Goal: Communication & Community: Answer question/provide support

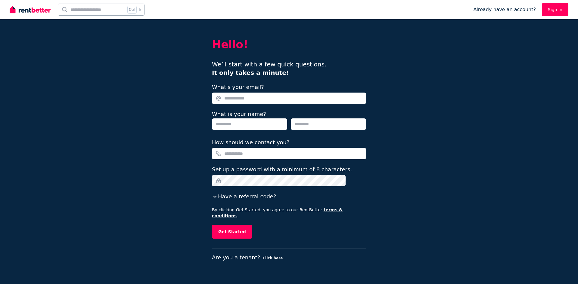
click at [561, 5] on link "Sign In" at bounding box center [555, 9] width 26 height 13
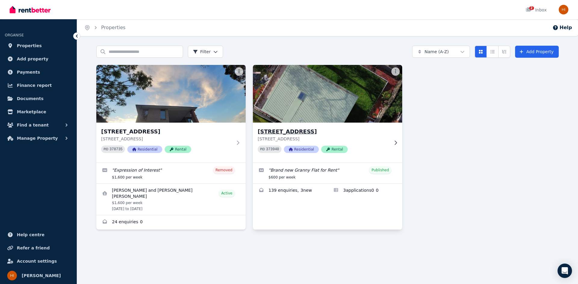
click at [361, 131] on h3 "[STREET_ADDRESS]" at bounding box center [323, 132] width 131 height 8
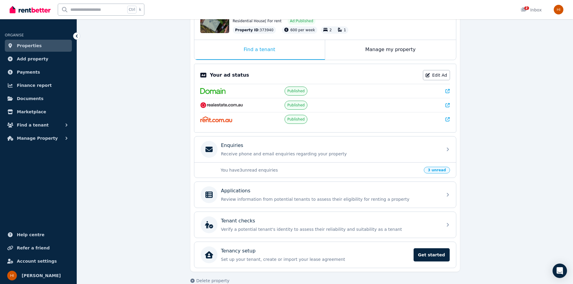
scroll to position [90, 0]
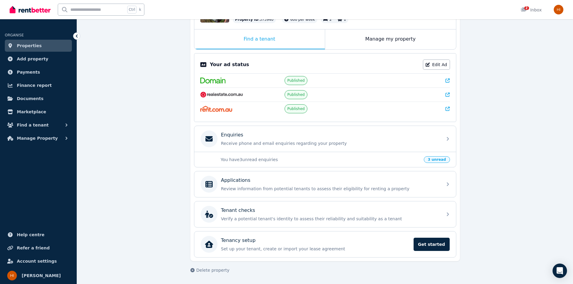
click at [438, 161] on span "3 unread" at bounding box center [437, 160] width 26 height 7
click at [254, 159] on p "You have 3 unread enquiries" at bounding box center [321, 160] width 200 height 6
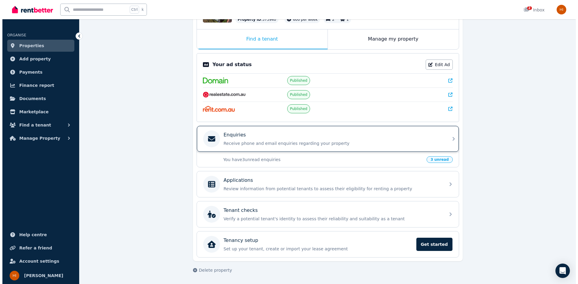
scroll to position [0, 0]
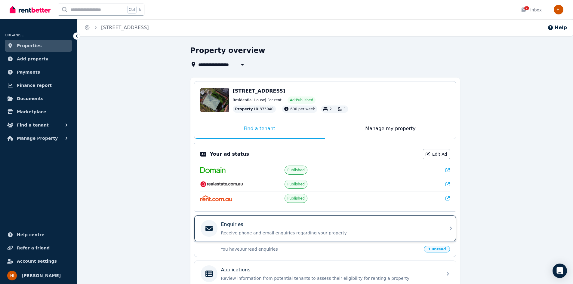
click at [254, 232] on p "Receive phone and email enquiries regarding your property" at bounding box center [330, 233] width 218 height 6
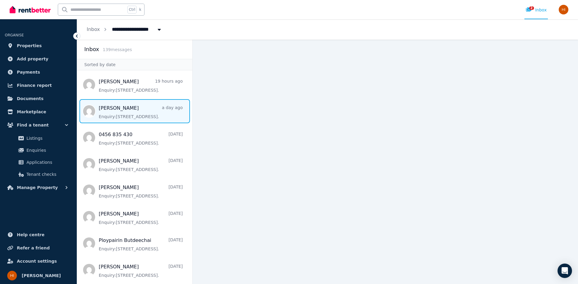
click at [142, 110] on span "Message list" at bounding box center [134, 111] width 115 height 24
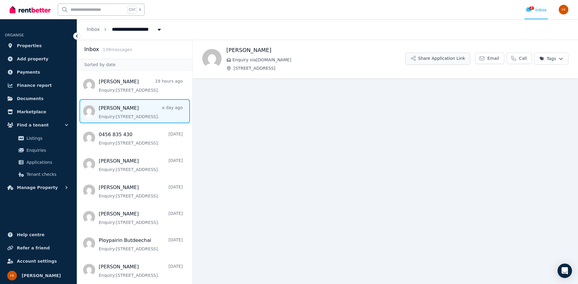
click at [453, 60] on button "Share Application Link" at bounding box center [437, 59] width 65 height 12
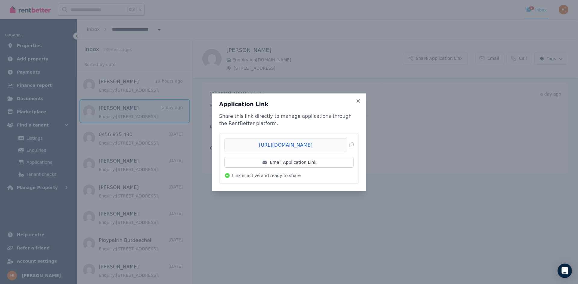
click at [354, 145] on li "[URL][DOMAIN_NAME] Copied! Email Application Link Link is active and ready to s…" at bounding box center [288, 159] width 139 height 50
click at [352, 147] on span "Copied!" at bounding box center [288, 145] width 129 height 14
click at [360, 101] on icon at bounding box center [358, 100] width 6 height 5
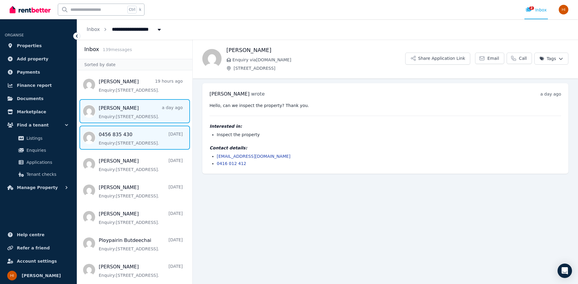
click at [128, 141] on span "Message list" at bounding box center [134, 138] width 115 height 24
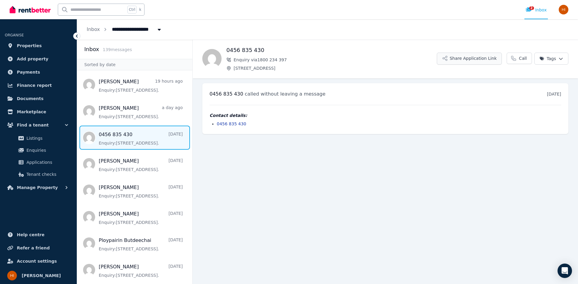
click at [480, 56] on button "Share Application Link" at bounding box center [469, 59] width 65 height 12
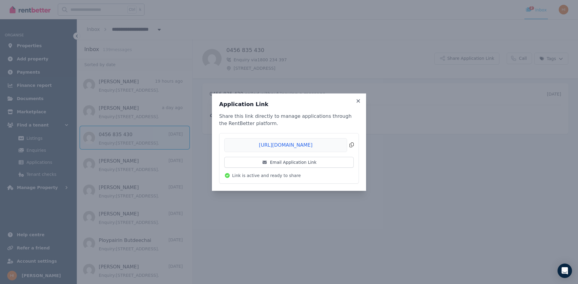
click at [353, 145] on span "Copied!" at bounding box center [288, 145] width 129 height 14
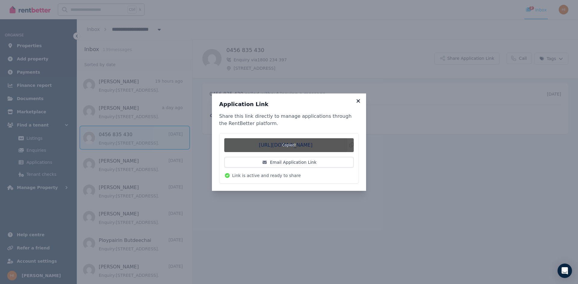
click at [358, 100] on icon at bounding box center [358, 100] width 6 height 5
